Goal: Task Accomplishment & Management: Use online tool/utility

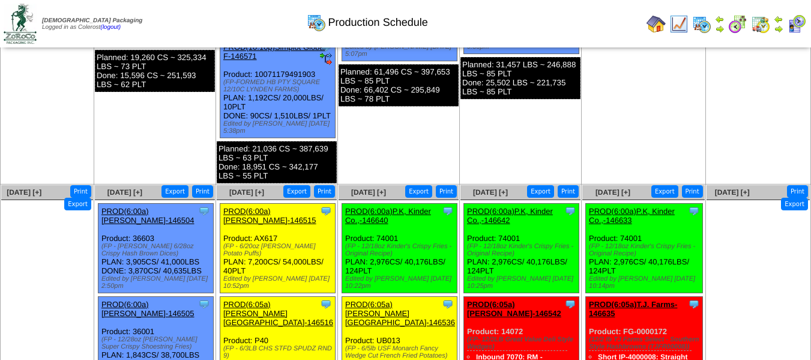
scroll to position [629, 0]
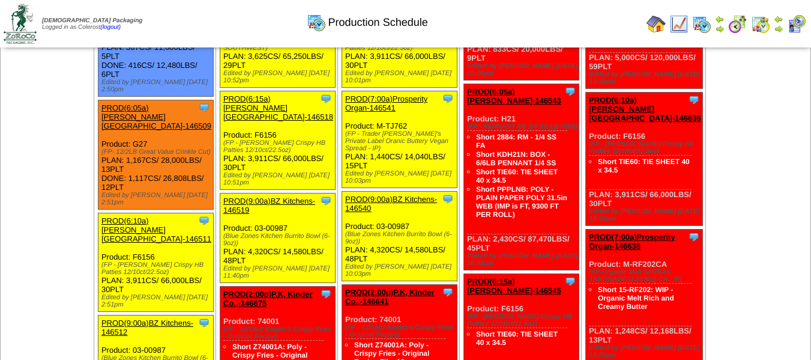
scroll to position [1049, 0]
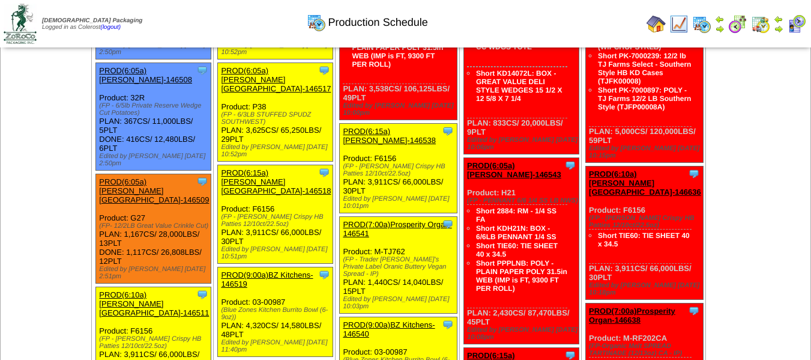
scroll to position [989, 0]
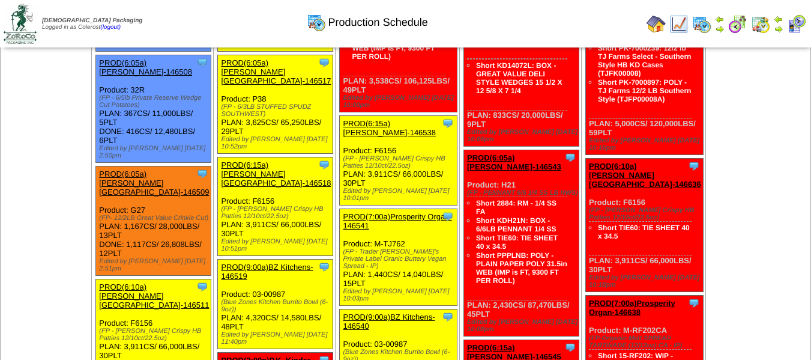
drag, startPoint x: 73, startPoint y: 96, endPoint x: 127, endPoint y: 118, distance: 58.2
click at [181, 169] on link "PROD(6:05a)[PERSON_NAME][GEOGRAPHIC_DATA]-146509" at bounding box center [154, 182] width 110 height 27
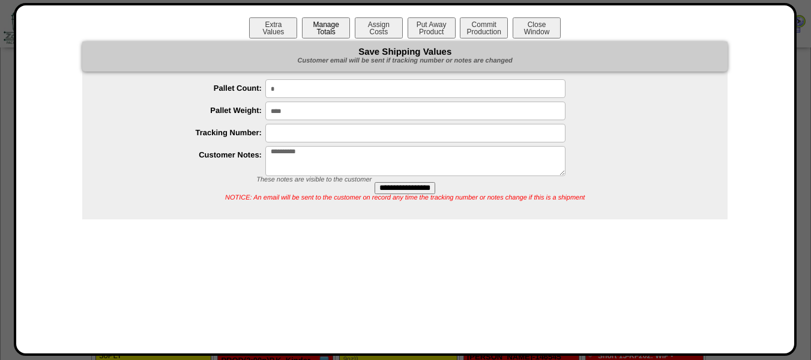
click at [319, 28] on button "Manage Totals" at bounding box center [326, 27] width 48 height 21
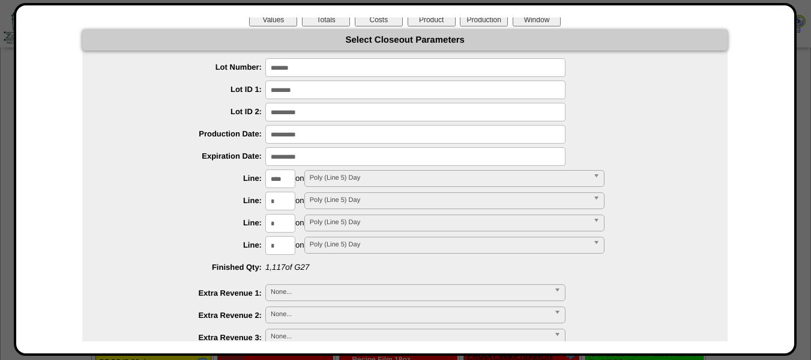
scroll to position [0, 0]
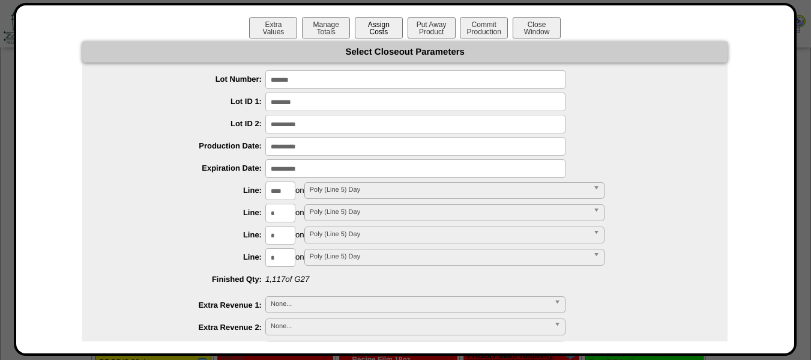
click at [377, 34] on button "Assign Costs" at bounding box center [379, 27] width 48 height 21
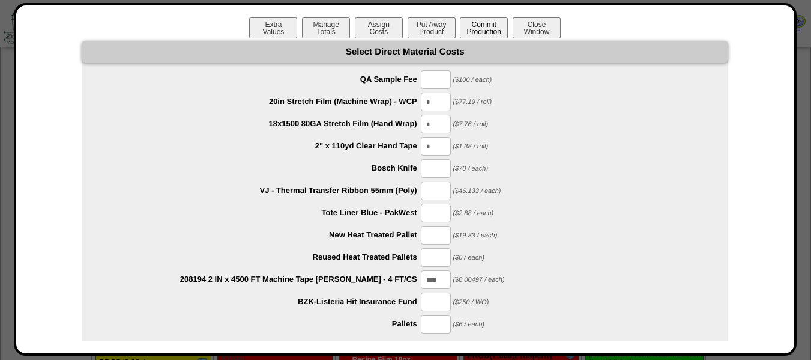
click at [464, 28] on button "Commit Production" at bounding box center [484, 27] width 48 height 21
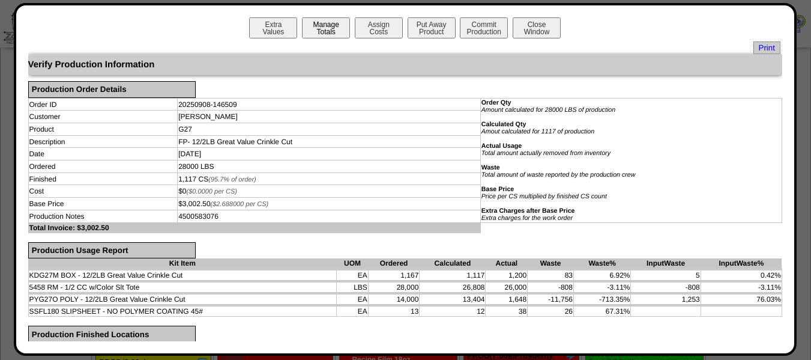
click at [324, 28] on button "Manage Totals" at bounding box center [326, 27] width 48 height 21
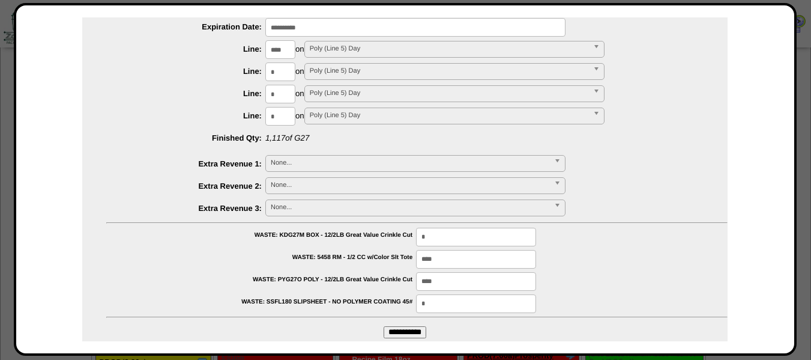
scroll to position [157, 0]
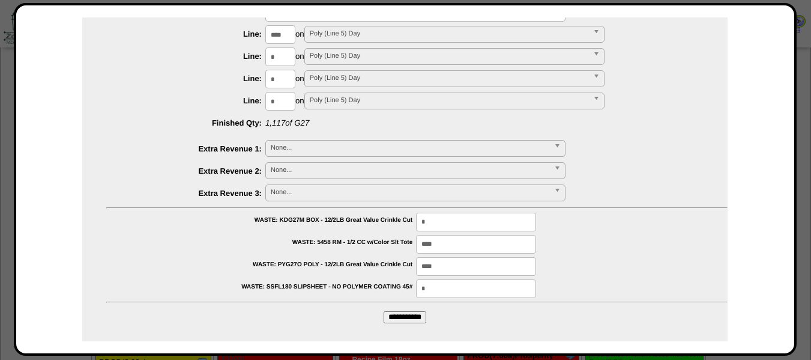
drag, startPoint x: 391, startPoint y: 315, endPoint x: 471, endPoint y: 67, distance: 260.2
click at [392, 314] on input "**********" at bounding box center [405, 317] width 43 height 12
type input "*********"
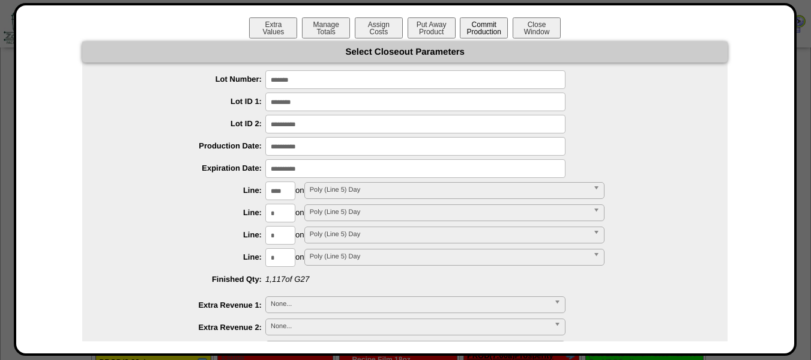
click at [469, 25] on button "Commit Production" at bounding box center [484, 27] width 48 height 21
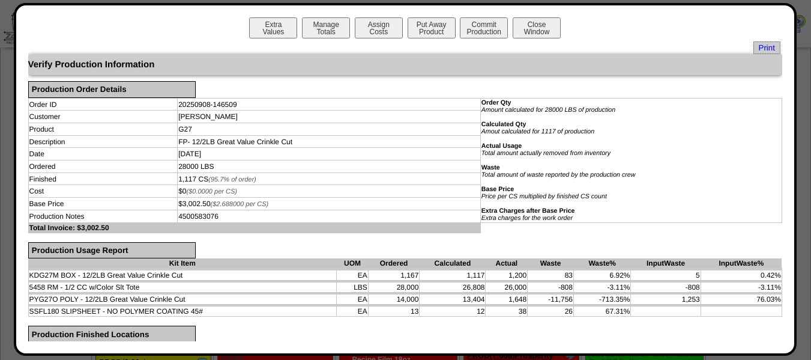
click at [533, 34] on button "Close Window" at bounding box center [537, 27] width 48 height 21
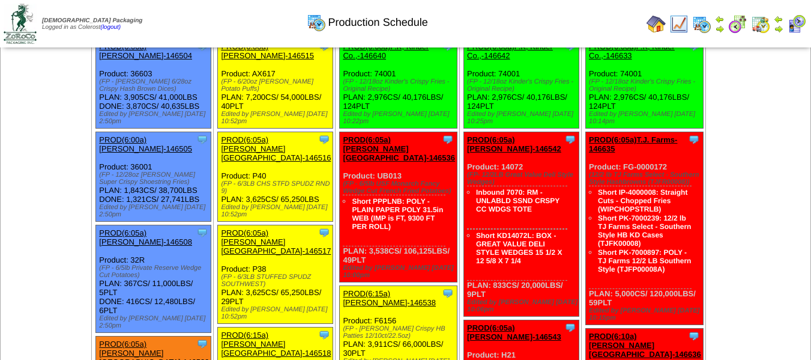
scroll to position [781, 0]
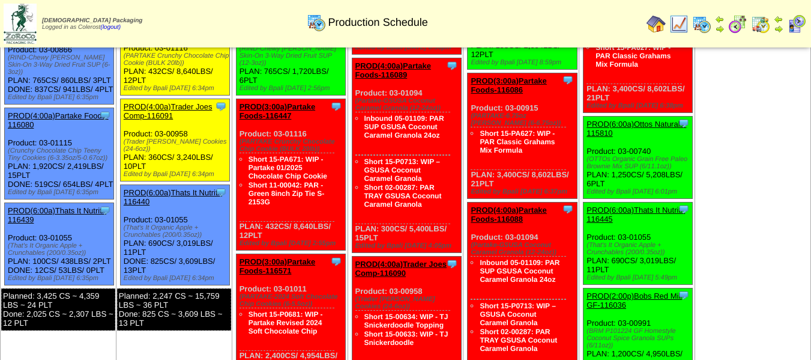
scroll to position [716, 0]
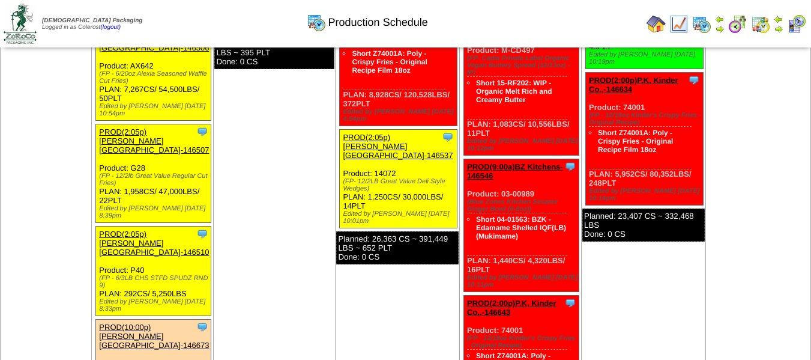
scroll to position [1502, 0]
